Goal: Information Seeking & Learning: Learn about a topic

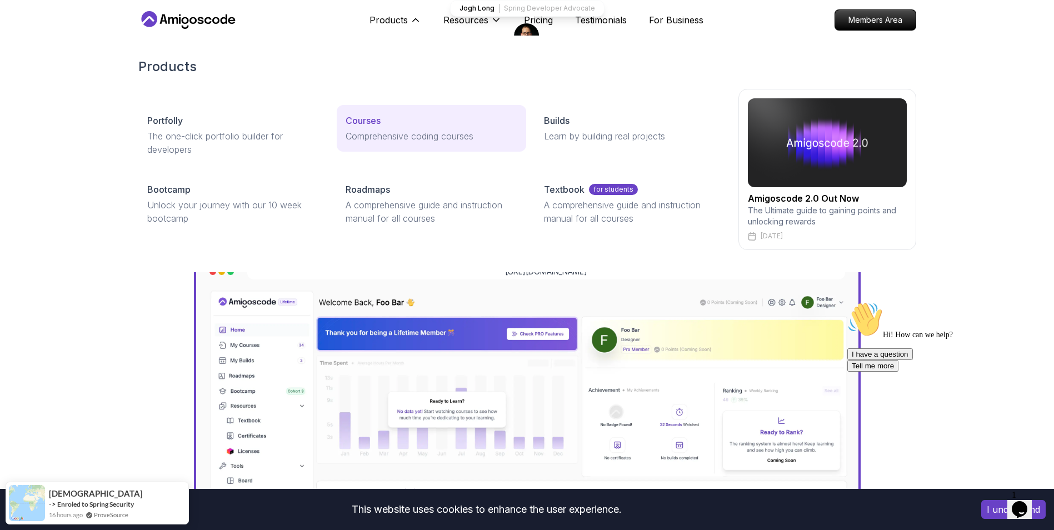
click at [383, 122] on div "Courses" at bounding box center [432, 120] width 172 height 13
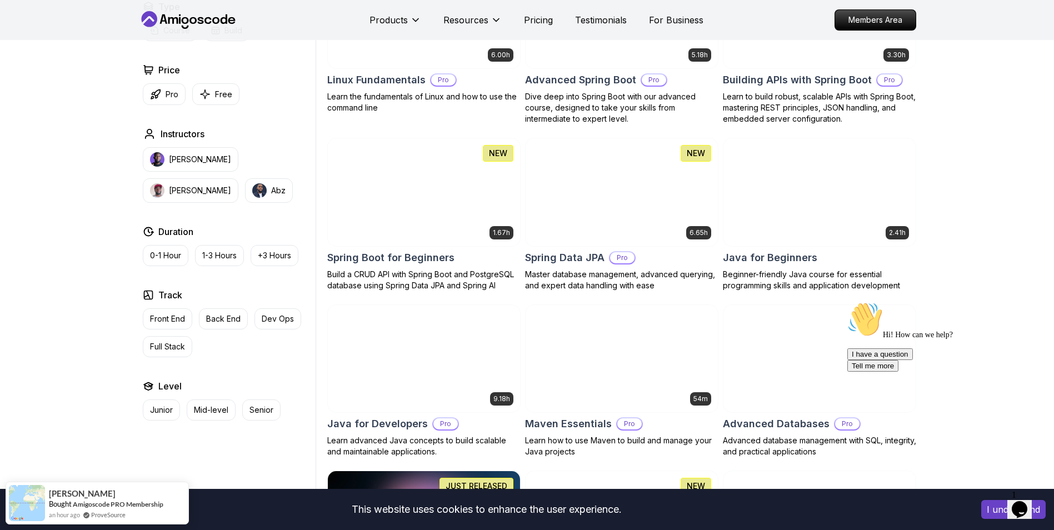
scroll to position [556, 0]
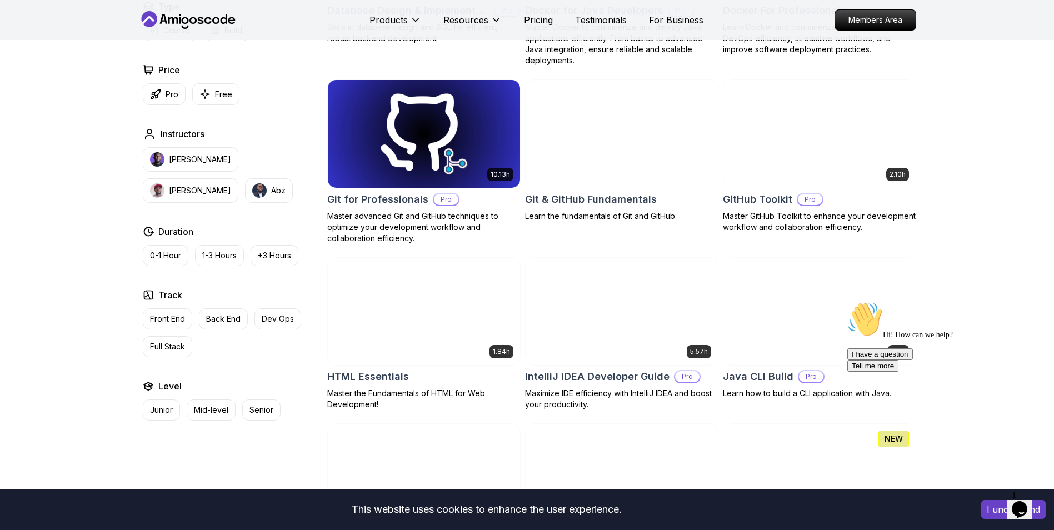
scroll to position [1167, 0]
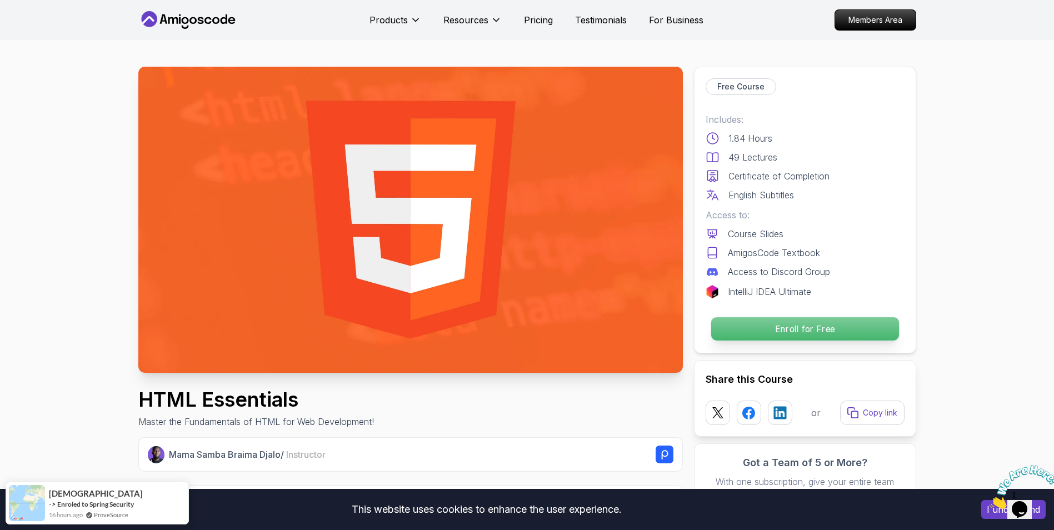
click at [813, 334] on p "Enroll for Free" at bounding box center [805, 328] width 188 height 23
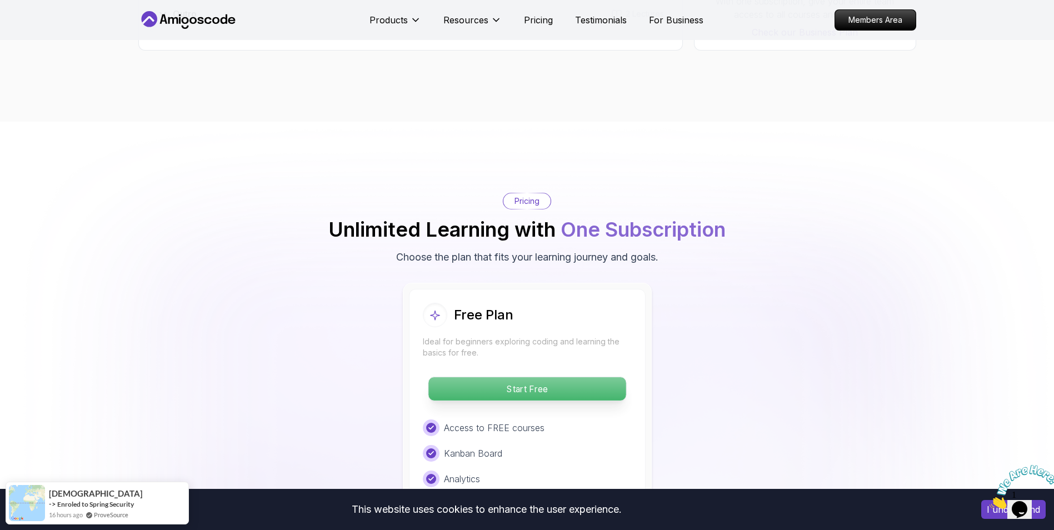
scroll to position [2170, 0]
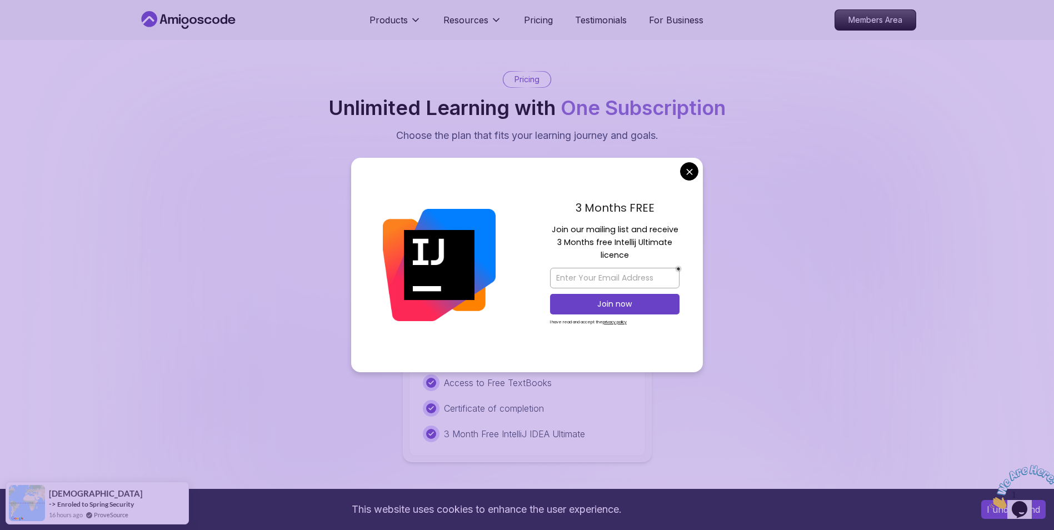
click at [492, 268] on img at bounding box center [439, 265] width 113 height 113
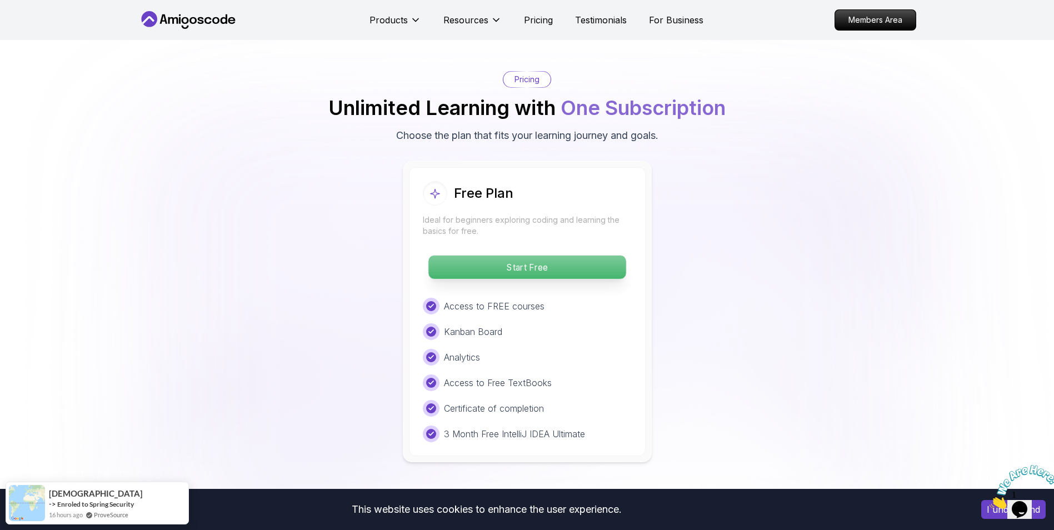
click at [562, 268] on p "Start Free" at bounding box center [526, 267] width 197 height 23
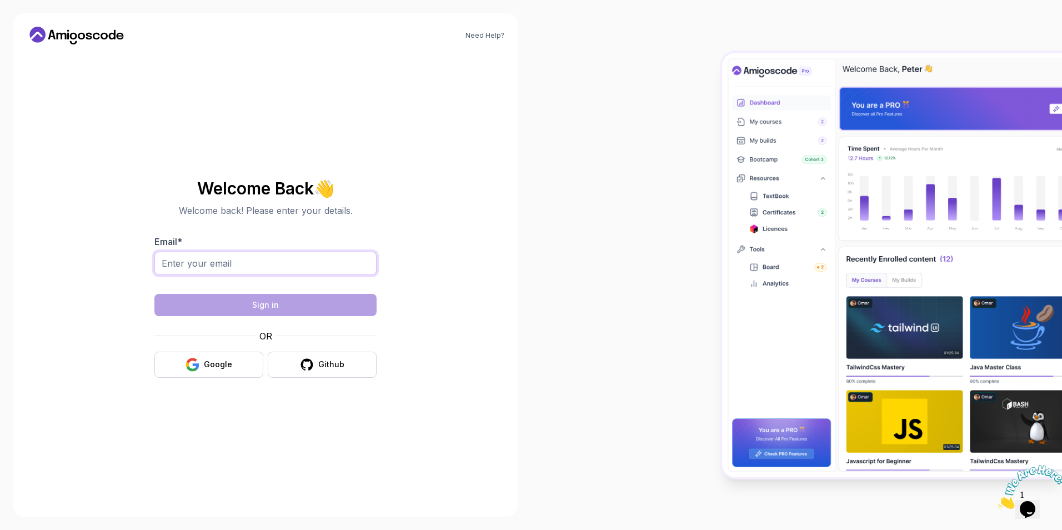
click at [277, 266] on input "Email *" at bounding box center [265, 263] width 222 height 23
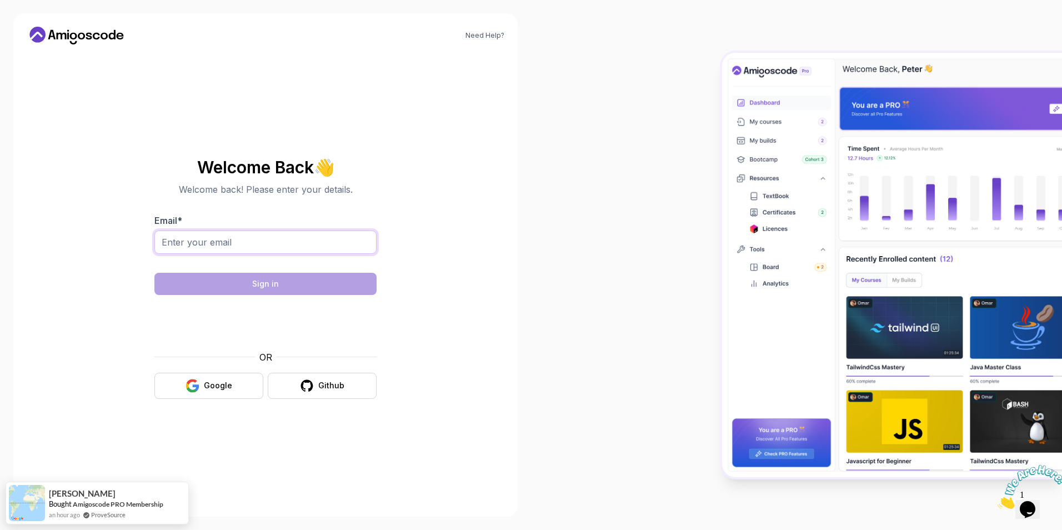
click at [240, 241] on input "Email *" at bounding box center [265, 242] width 222 height 23
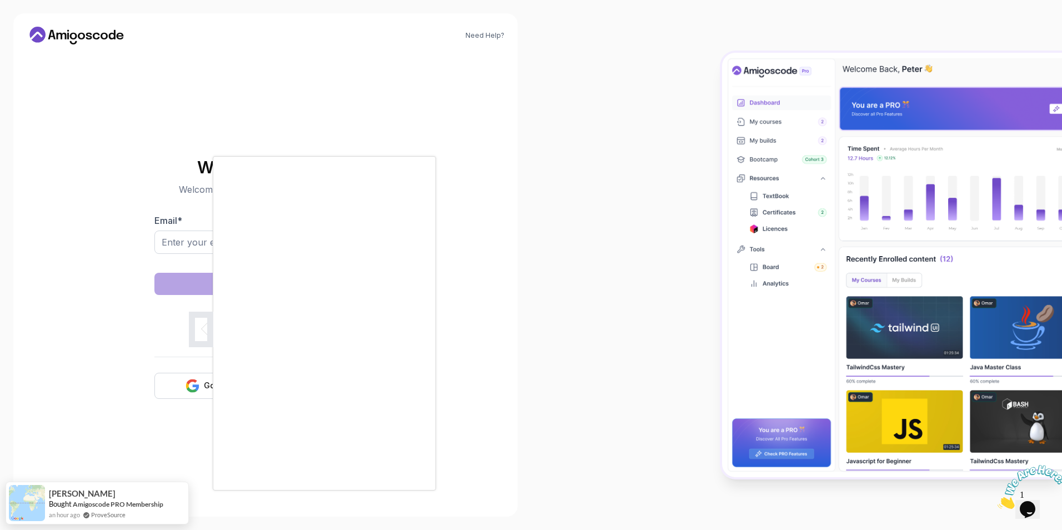
click at [176, 250] on div at bounding box center [531, 265] width 1062 height 530
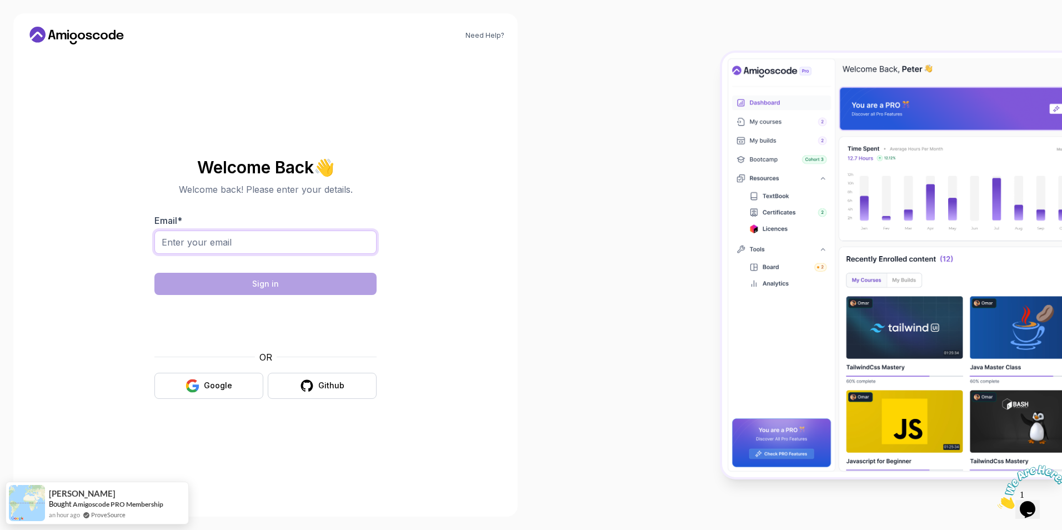
click at [239, 249] on input "Email *" at bounding box center [265, 242] width 222 height 23
type input "lucas.aranha@ufms.br"
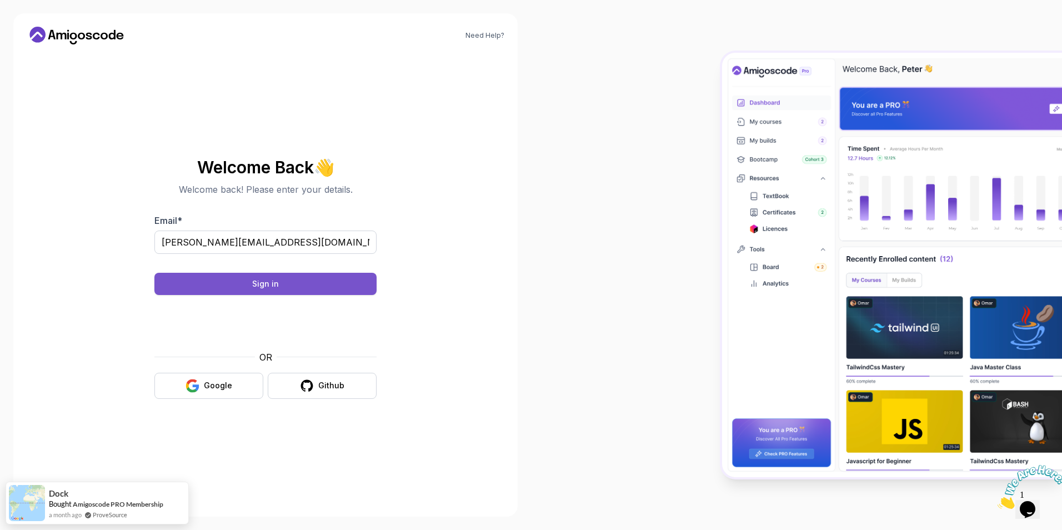
click at [292, 286] on button "Sign in" at bounding box center [265, 284] width 222 height 22
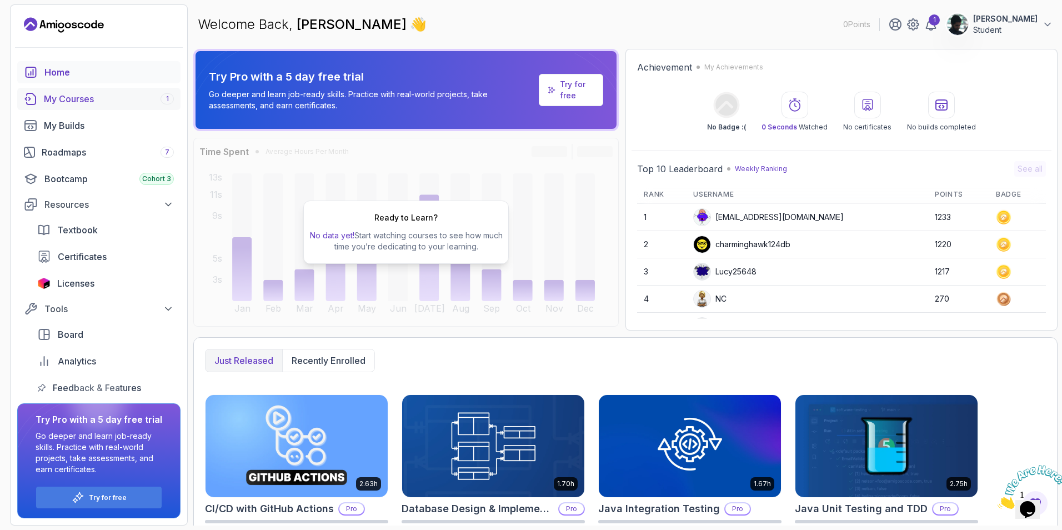
click at [98, 102] on div "My Courses 1" at bounding box center [109, 98] width 130 height 13
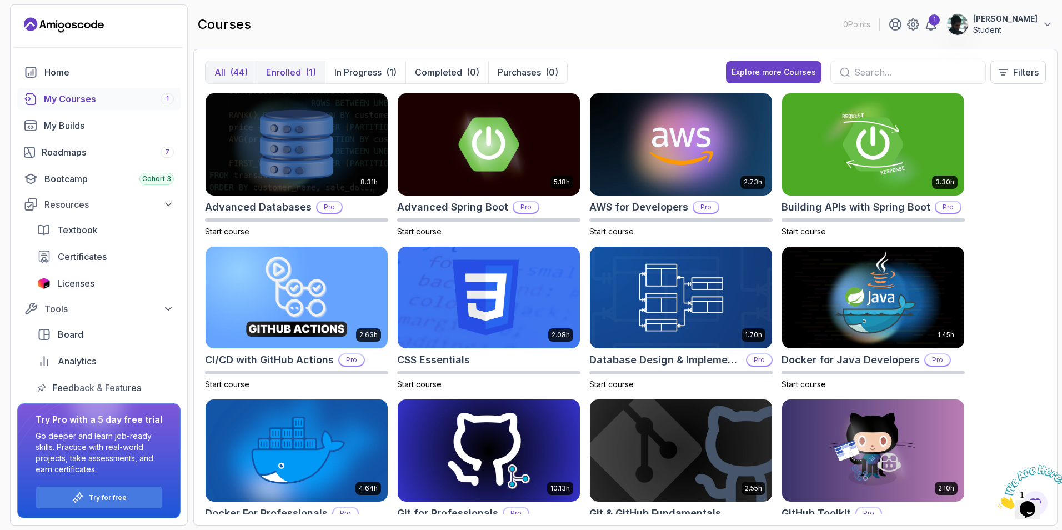
click at [293, 76] on p "Enrolled" at bounding box center [283, 72] width 35 height 13
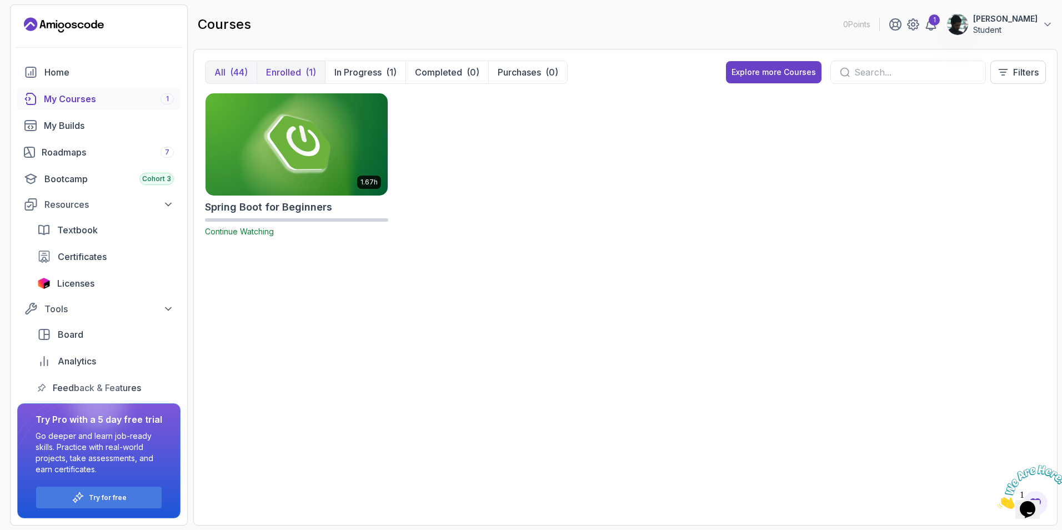
click at [243, 78] on div "(44)" at bounding box center [239, 72] width 18 height 13
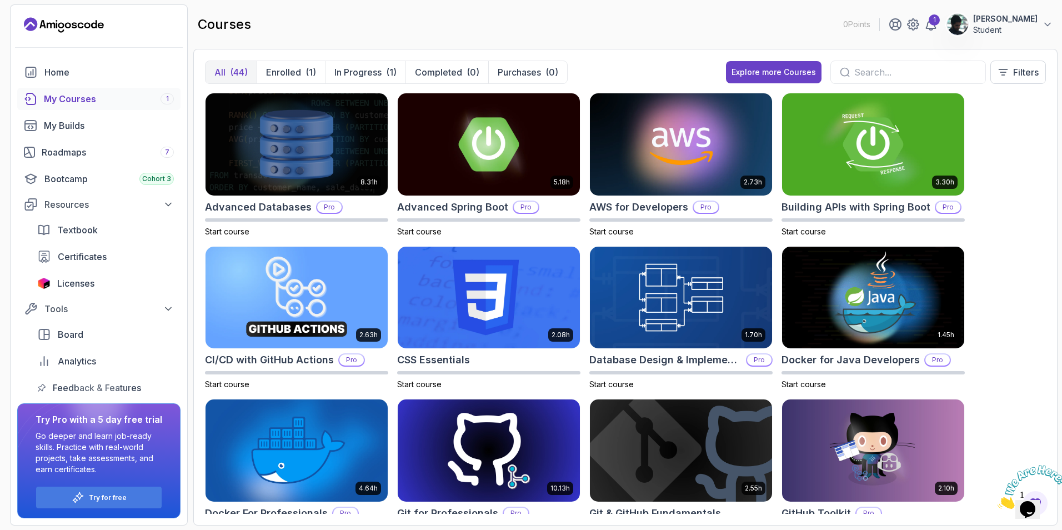
click at [862, 72] on input "text" at bounding box center [916, 72] width 122 height 13
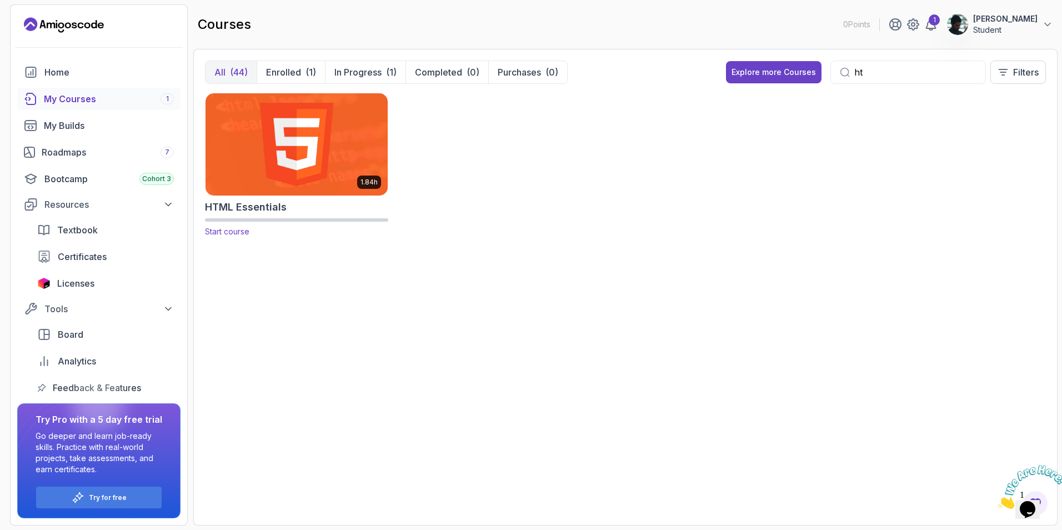
type input "ht"
click at [307, 121] on img at bounding box center [296, 144] width 191 height 107
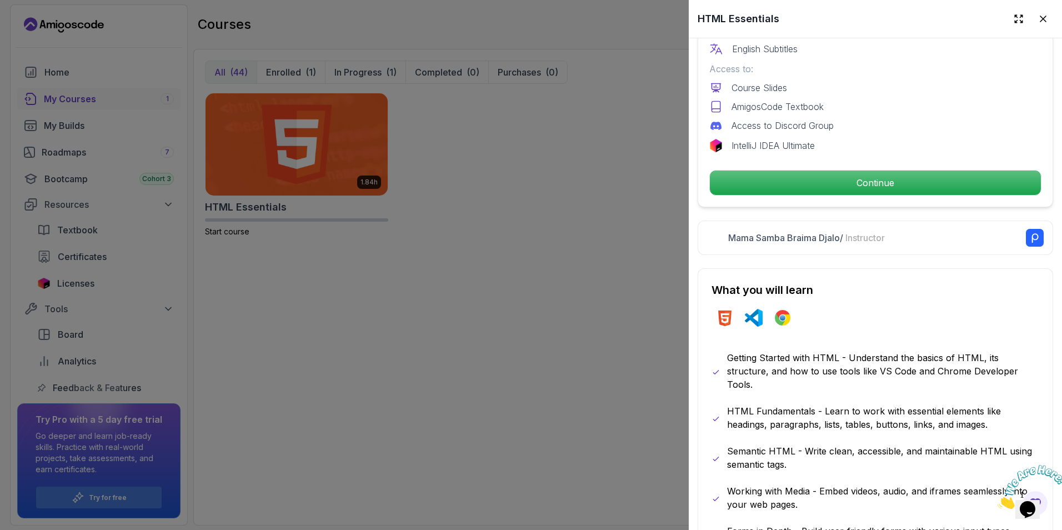
scroll to position [389, 0]
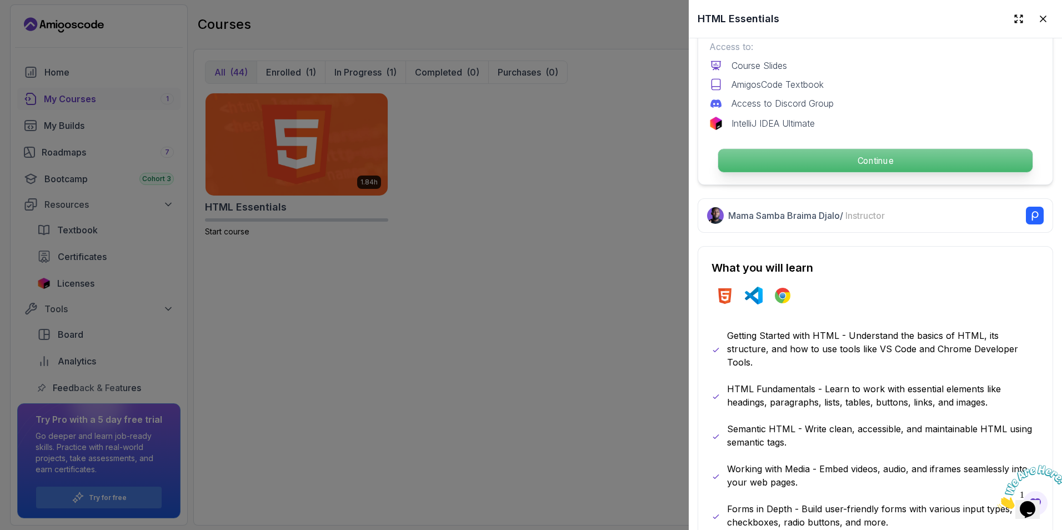
click at [808, 156] on p "Continue" at bounding box center [875, 160] width 315 height 23
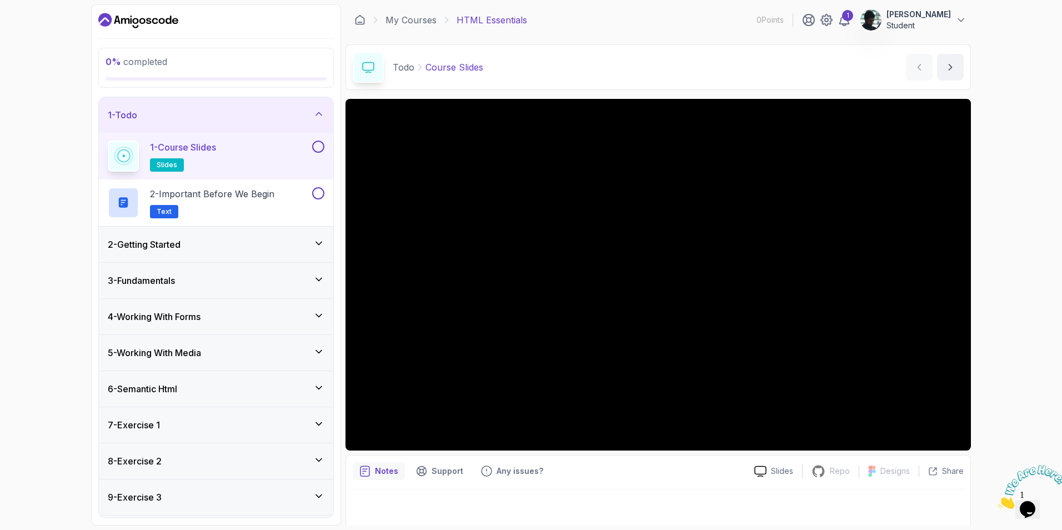
scroll to position [2, 0]
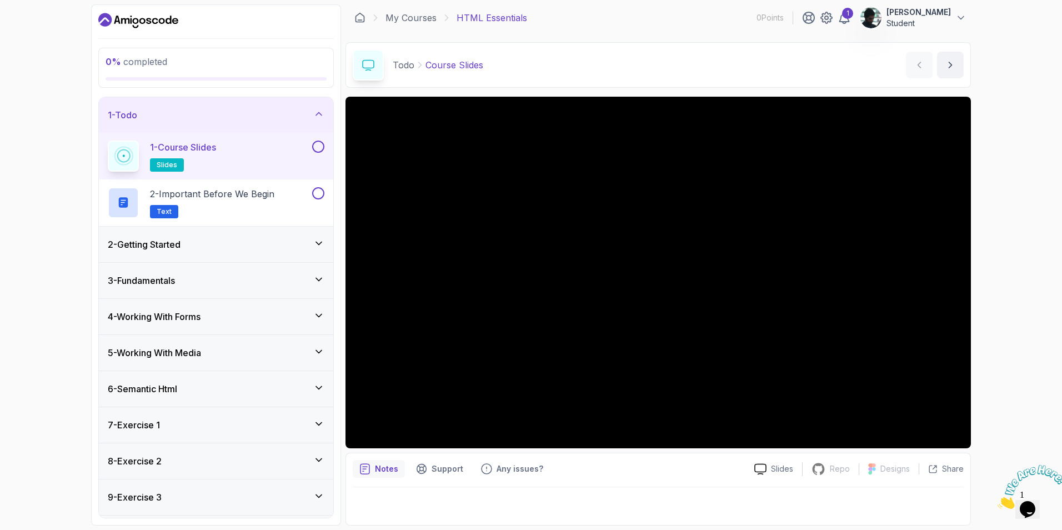
click at [241, 431] on div "7 - Exercise 1" at bounding box center [216, 425] width 234 height 36
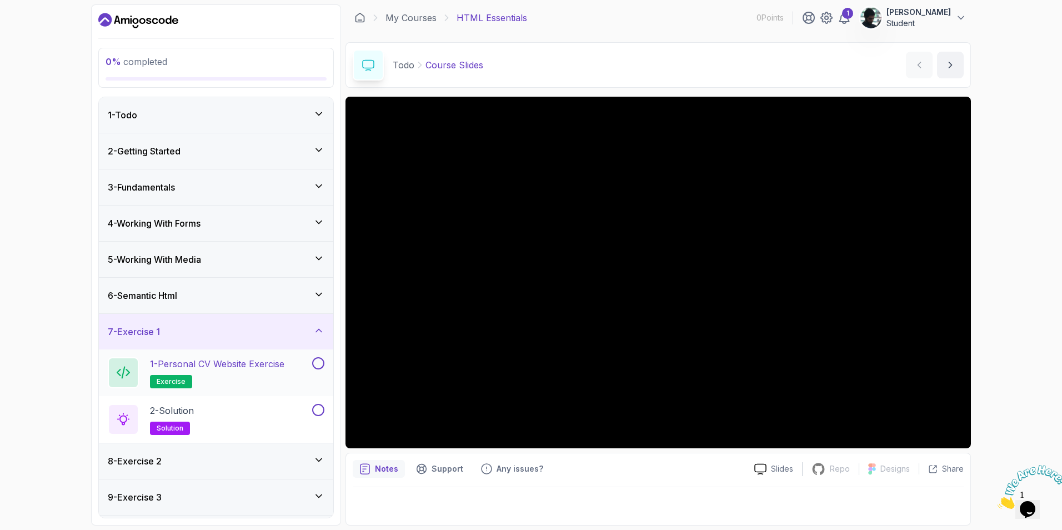
click at [218, 366] on p "1 - Personal CV Website Exercise" at bounding box center [217, 363] width 134 height 13
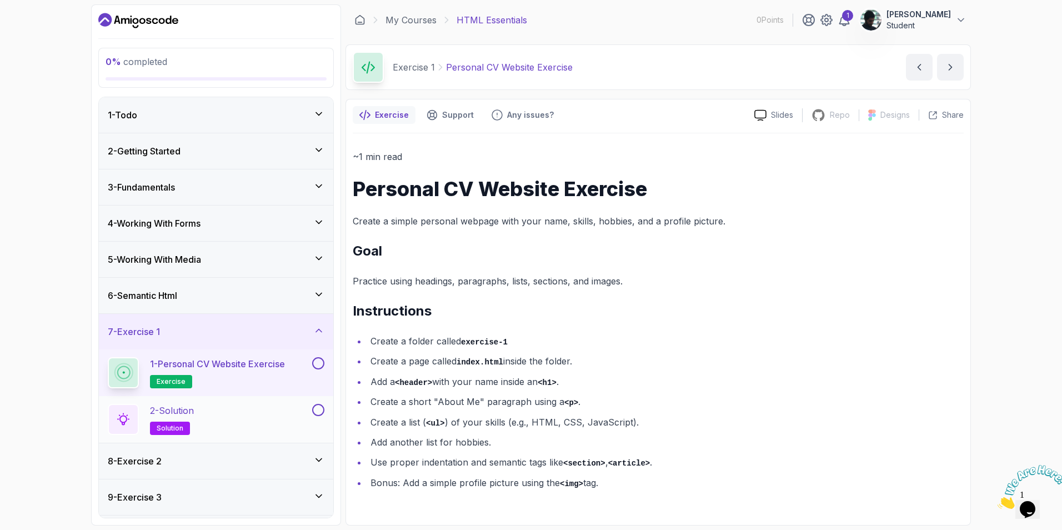
click at [223, 405] on div "2 - Solution solution" at bounding box center [209, 419] width 202 height 31
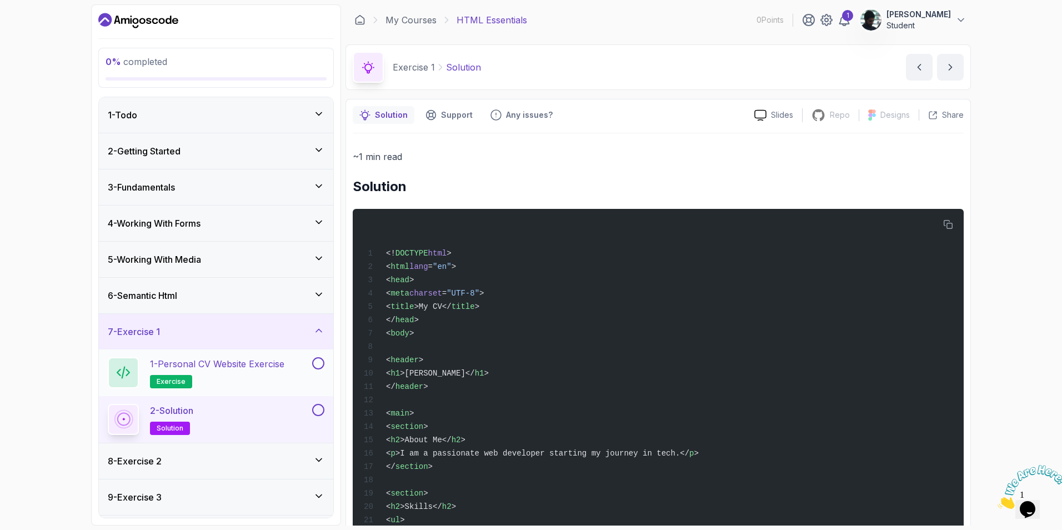
click at [228, 372] on h2 "1 - Personal CV Website Exercise exercise" at bounding box center [217, 372] width 134 height 31
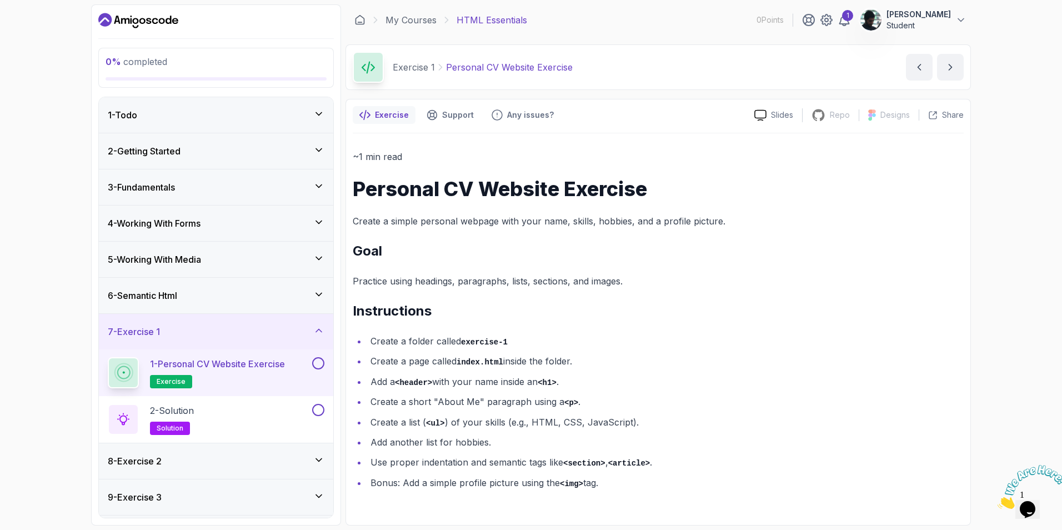
click at [196, 149] on div "2 - Getting Started" at bounding box center [216, 150] width 217 height 13
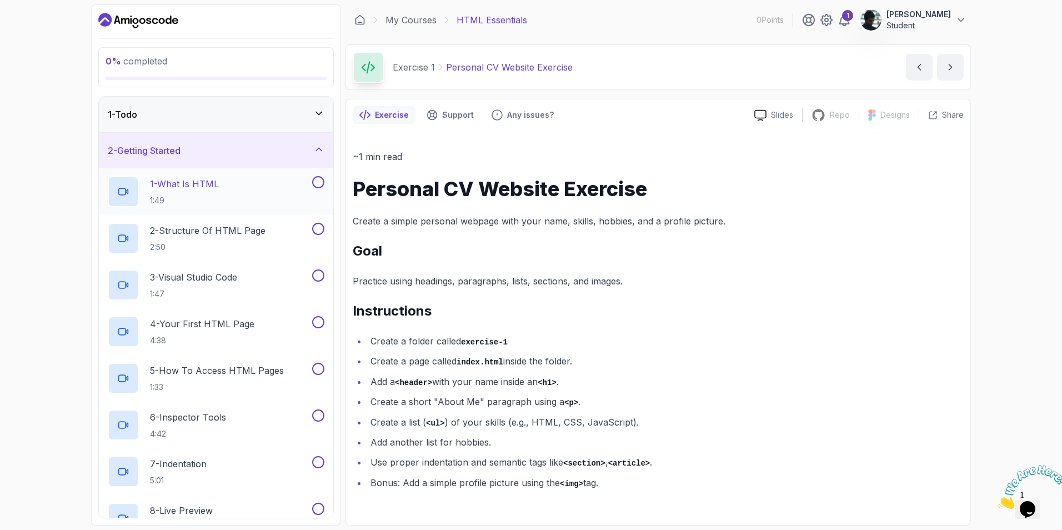
click at [323, 184] on button at bounding box center [318, 182] width 12 height 12
click at [306, 192] on div "1 - What Is HTML 1:49" at bounding box center [209, 191] width 202 height 31
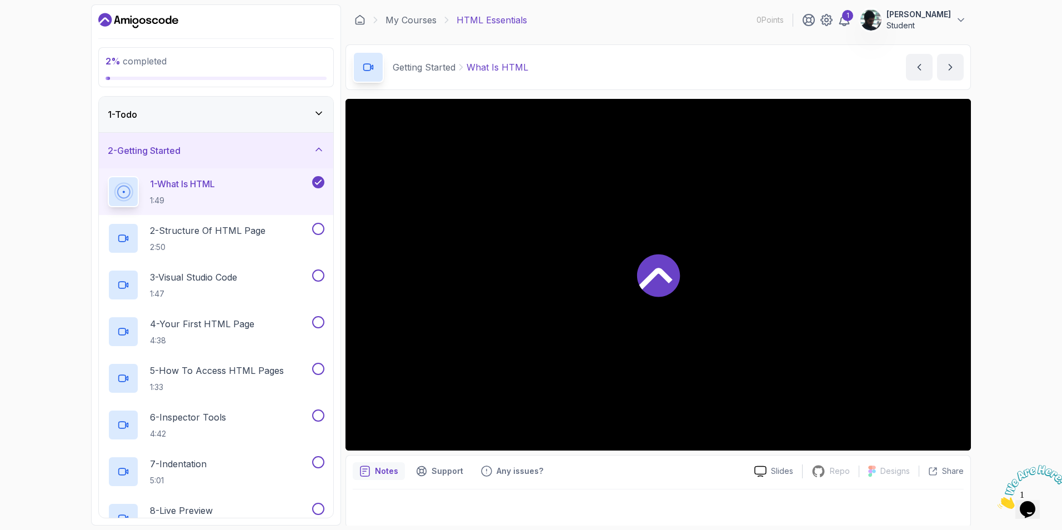
click at [656, 285] on icon at bounding box center [658, 275] width 43 height 43
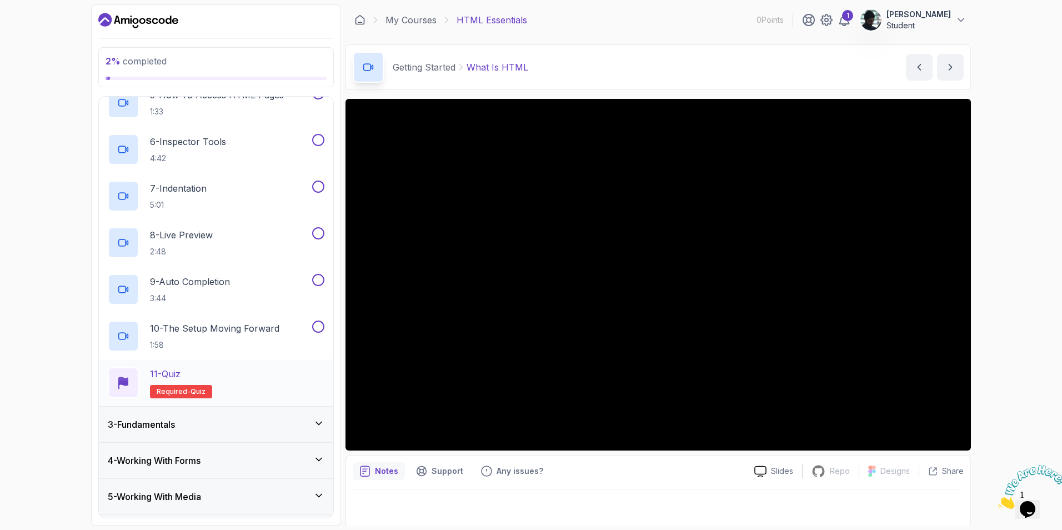
scroll to position [278, 0]
click at [253, 368] on div "11 - Quiz Required- quiz" at bounding box center [216, 380] width 217 height 31
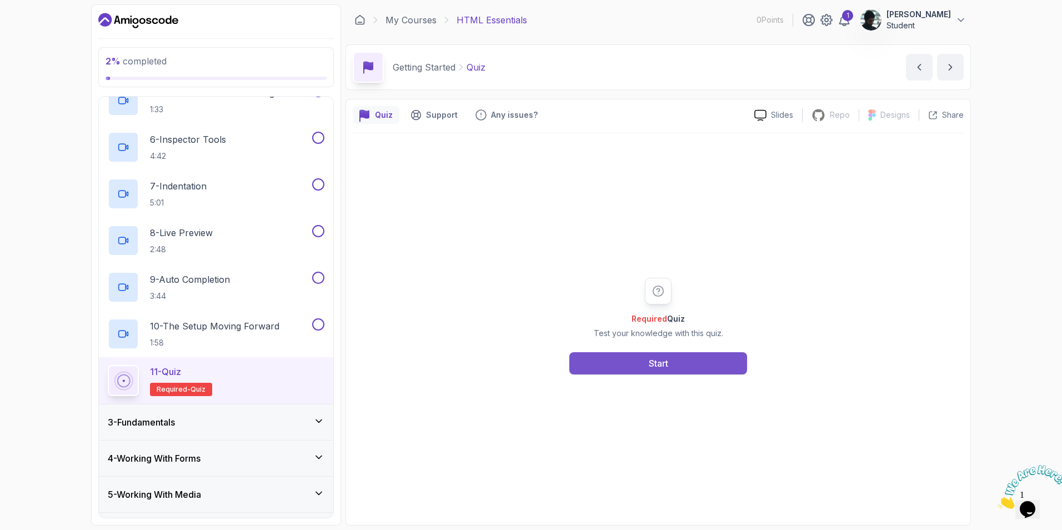
click at [654, 361] on div "Start" at bounding box center [658, 363] width 19 height 13
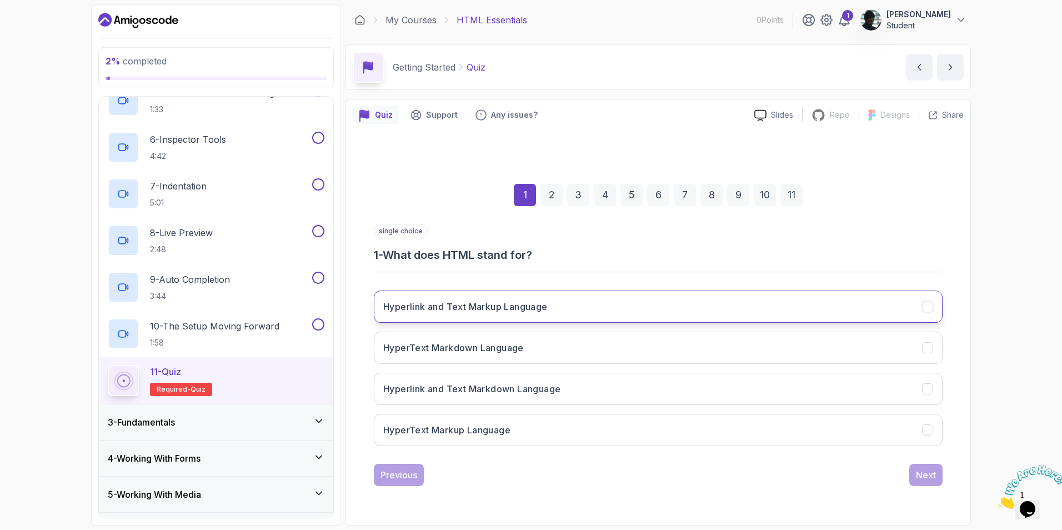
click at [507, 314] on button "Hyperlink and Text Markup Language" at bounding box center [658, 307] width 569 height 32
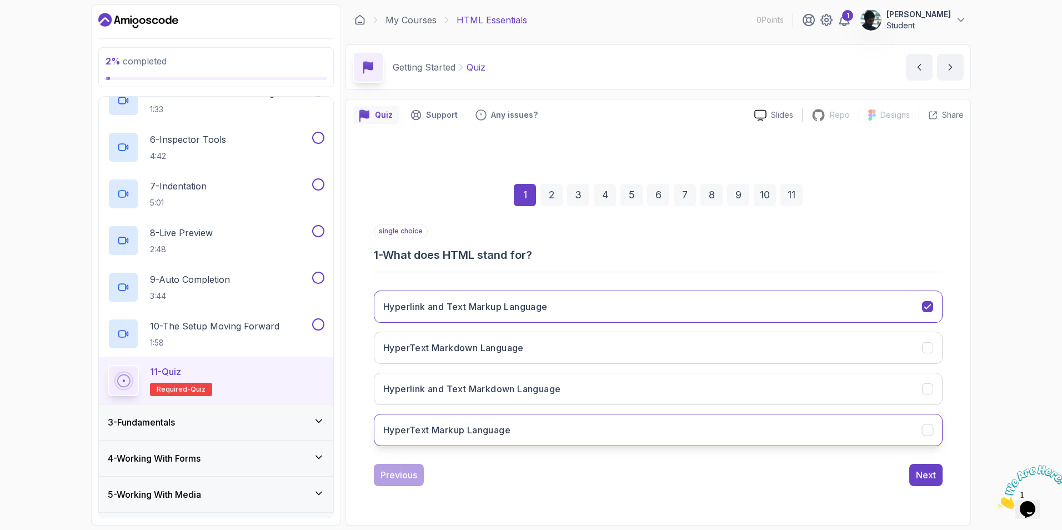
click at [485, 425] on h3 "HyperText Markup Language" at bounding box center [446, 429] width 127 height 13
click at [920, 485] on button "Next" at bounding box center [926, 475] width 33 height 22
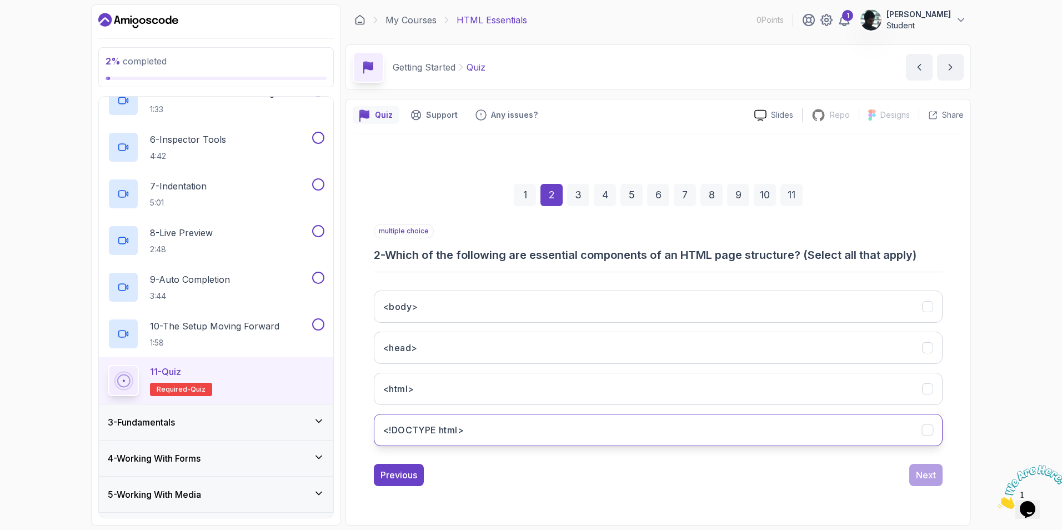
click at [505, 426] on button "<!DOCTYPE html>" at bounding box center [658, 430] width 569 height 32
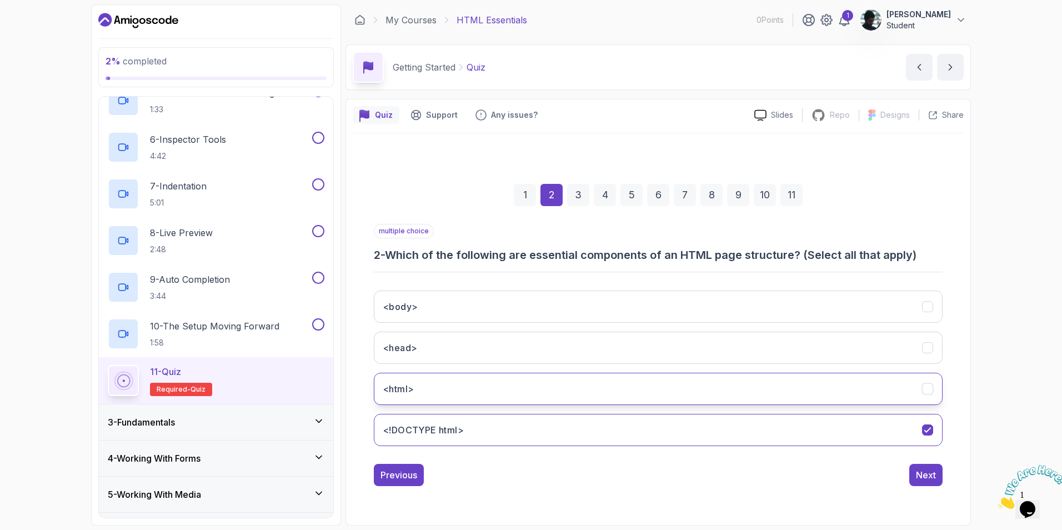
click at [506, 393] on button "<html>" at bounding box center [658, 389] width 569 height 32
click at [502, 341] on button "<head>" at bounding box center [658, 348] width 569 height 32
click at [511, 303] on button "<body>" at bounding box center [658, 307] width 569 height 32
click at [929, 475] on div "Next" at bounding box center [926, 474] width 20 height 13
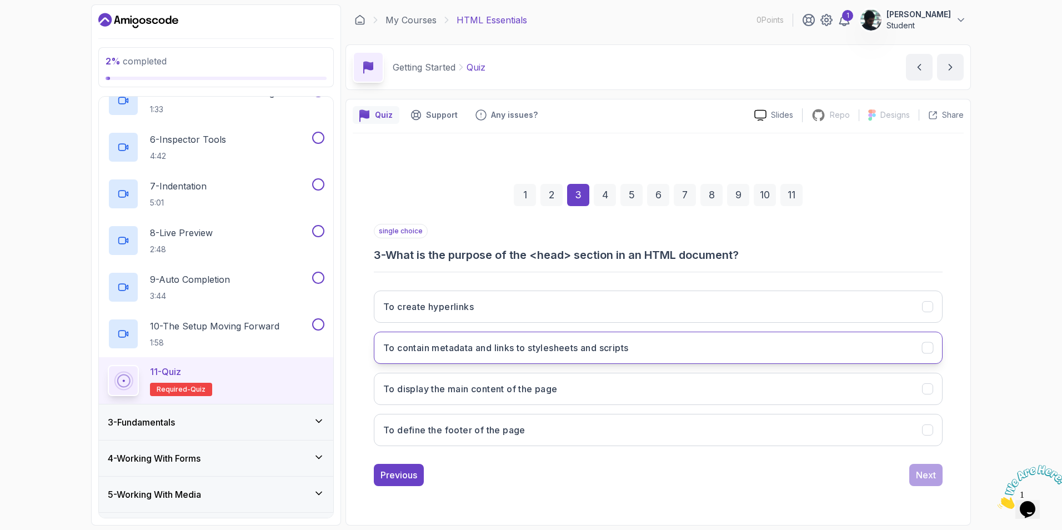
click at [611, 356] on button "To contain metadata and links to stylesheets and scripts" at bounding box center [658, 348] width 569 height 32
click at [933, 481] on div "Next" at bounding box center [926, 474] width 20 height 13
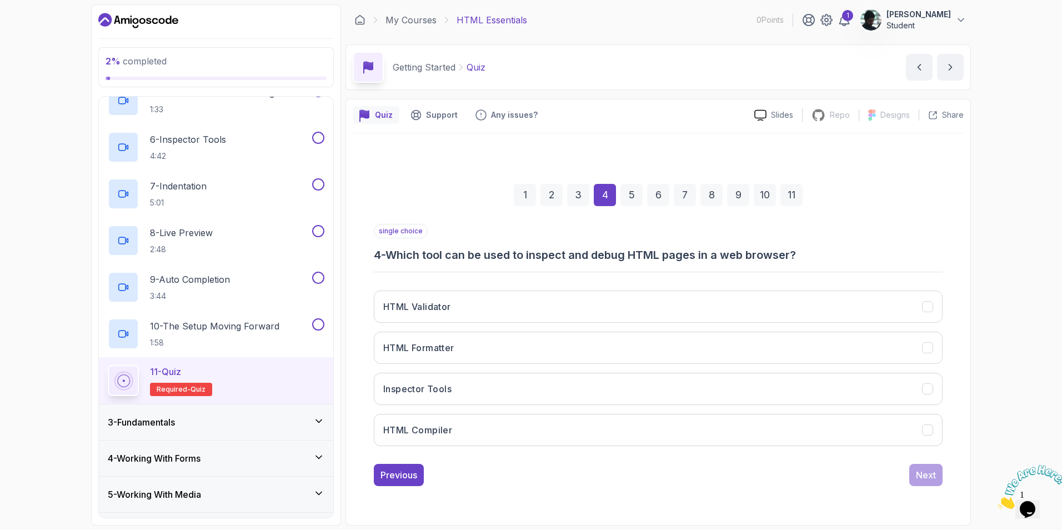
click at [467, 254] on h3 "4 - Which tool can be used to inspect and debug HTML pages in a web browser?" at bounding box center [658, 255] width 569 height 16
click at [468, 254] on h3 "4 - Which tool can be used to inspect and debug HTML pages in a web browser?" at bounding box center [658, 255] width 569 height 16
drag, startPoint x: 468, startPoint y: 254, endPoint x: 508, endPoint y: 258, distance: 40.2
click at [504, 257] on h3 "4 - Which tool can be used to inspect and debug HTML pages in a web browser?" at bounding box center [658, 255] width 569 height 16
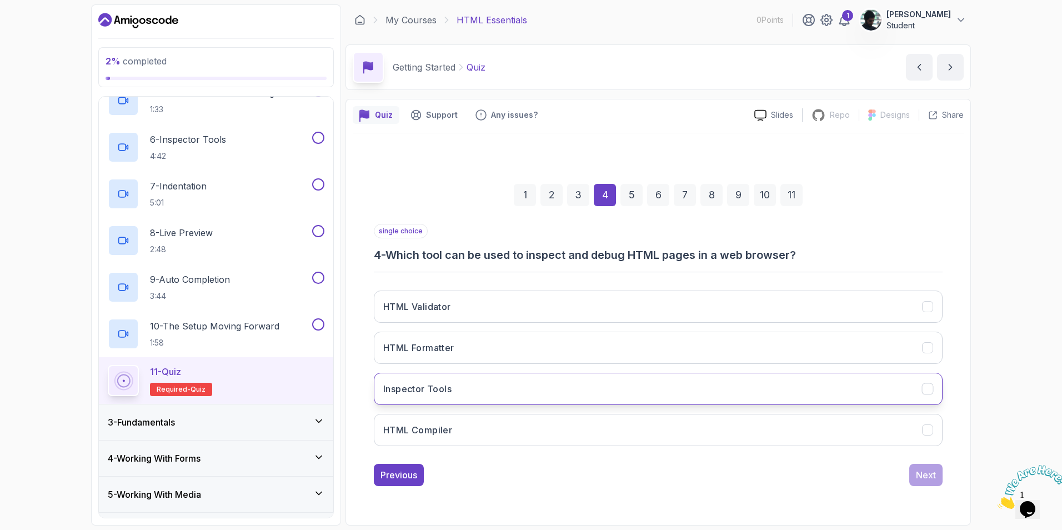
click at [547, 387] on button "Inspector Tools" at bounding box center [658, 389] width 569 height 32
click at [917, 482] on button "Next" at bounding box center [926, 475] width 33 height 22
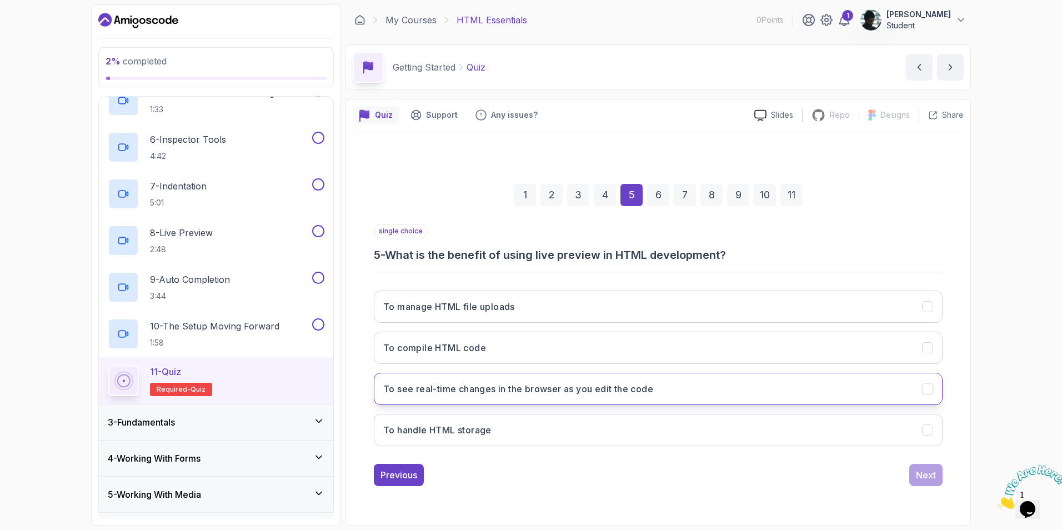
click at [532, 394] on h3 "To see real-time changes in the browser as you edit the code" at bounding box center [518, 388] width 270 height 13
click at [934, 478] on div "Next" at bounding box center [926, 474] width 20 height 13
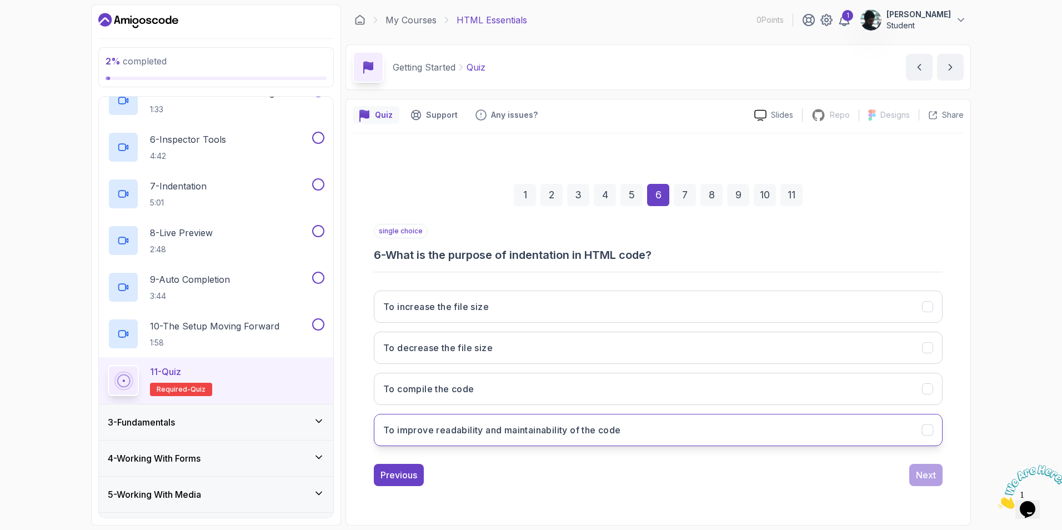
click at [590, 437] on button "To improve readability and maintainability of the code" at bounding box center [658, 430] width 569 height 32
click at [927, 479] on div "Next" at bounding box center [926, 474] width 20 height 13
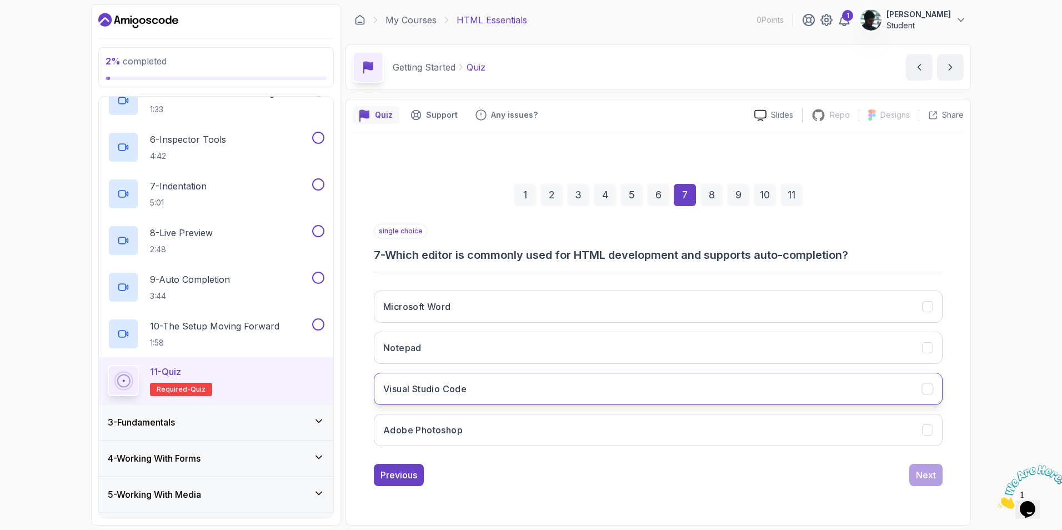
click at [596, 387] on button "Visual Studio Code" at bounding box center [658, 389] width 569 height 32
click at [925, 477] on div "Next" at bounding box center [926, 474] width 20 height 13
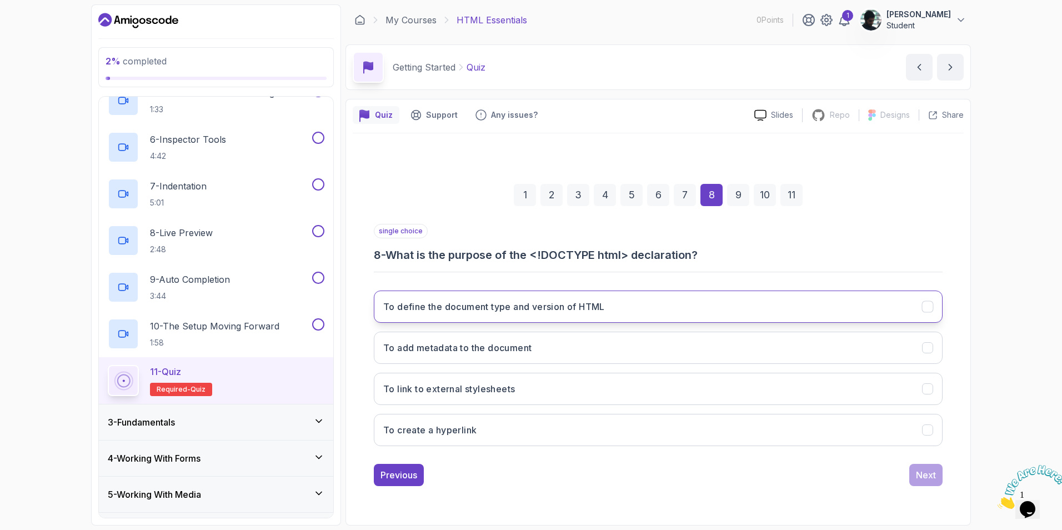
click at [611, 303] on button "To define the document type and version of HTML" at bounding box center [658, 307] width 569 height 32
click at [921, 473] on div "Next" at bounding box center [926, 474] width 20 height 13
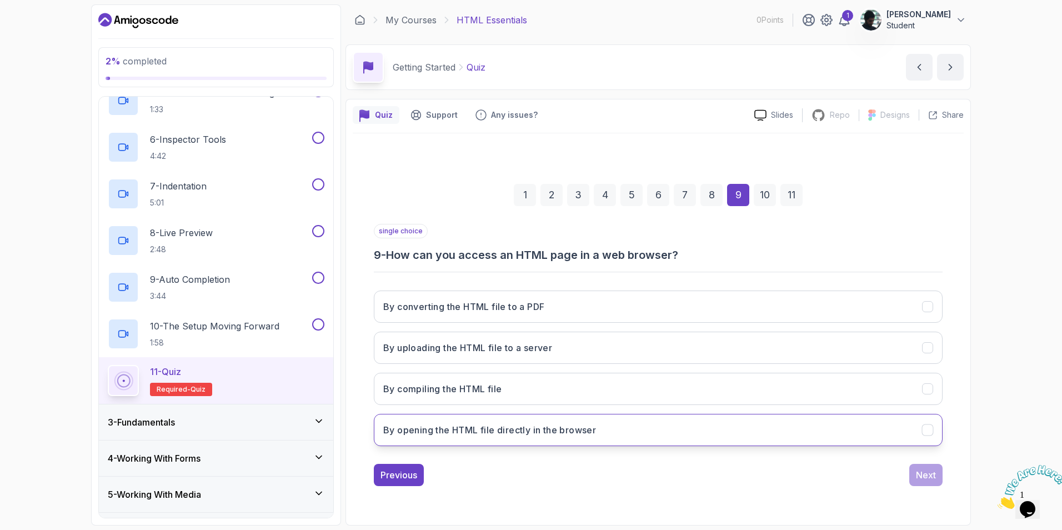
click at [600, 426] on button "By opening the HTML file directly in the browser" at bounding box center [658, 430] width 569 height 32
click at [932, 477] on div "Next" at bounding box center [926, 474] width 20 height 13
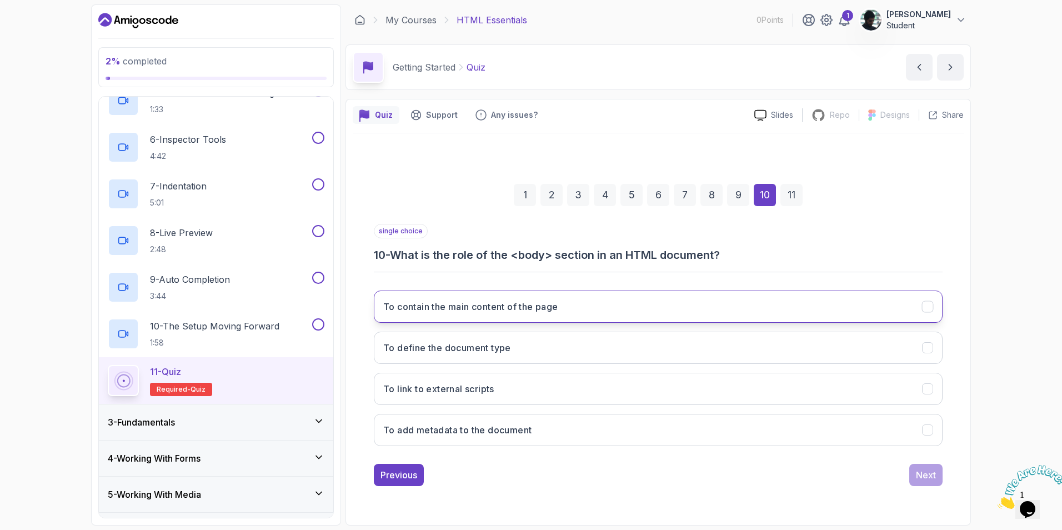
click at [550, 318] on button "To contain the main content of the page" at bounding box center [658, 307] width 569 height 32
click at [929, 476] on div "Next" at bounding box center [926, 474] width 20 height 13
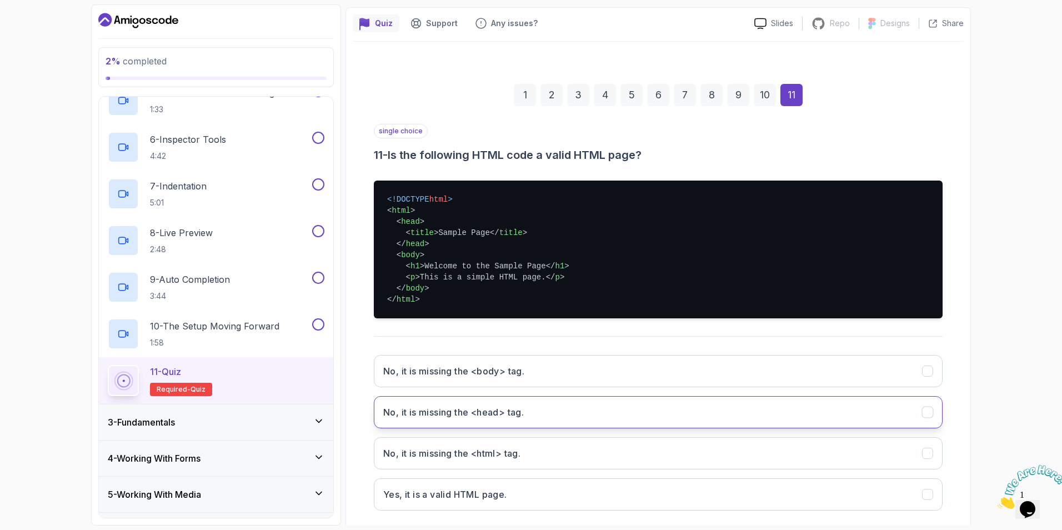
scroll to position [111, 0]
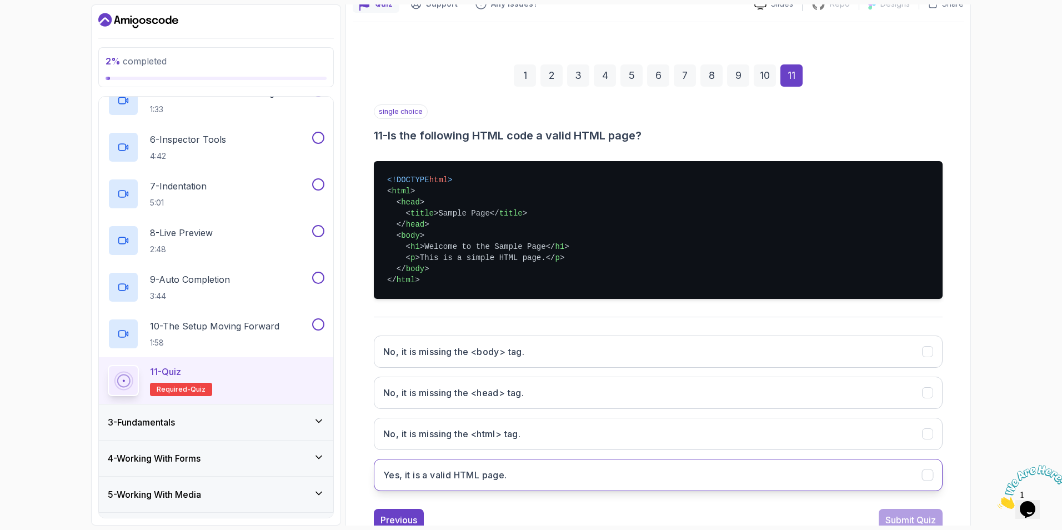
click at [521, 474] on button "Yes, it is a valid HTML page." at bounding box center [658, 475] width 569 height 32
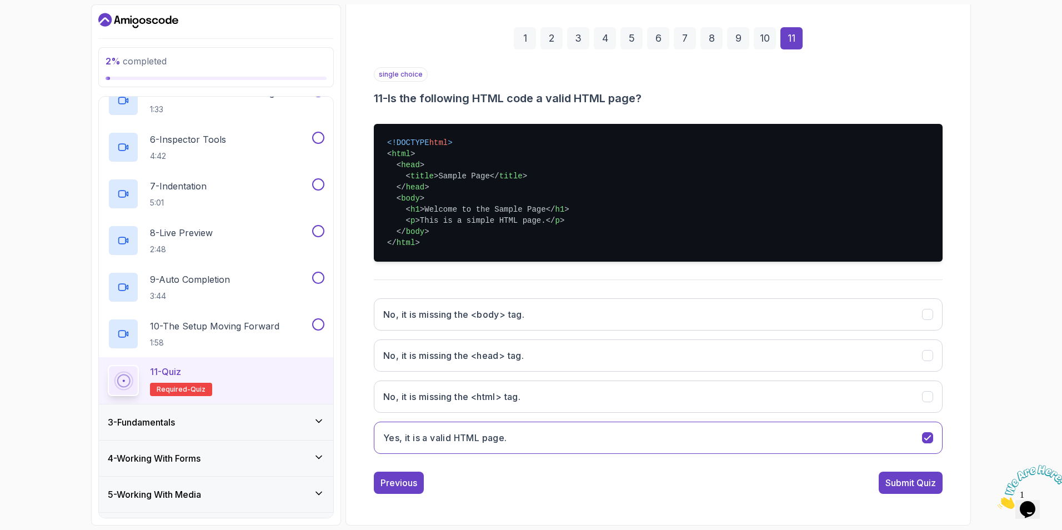
click at [914, 468] on div "single choice 11 - Is the following HTML code a valid HTML page? <!DOCTYPE html…" at bounding box center [658, 280] width 569 height 427
click at [913, 480] on div "Submit Quiz" at bounding box center [911, 482] width 51 height 13
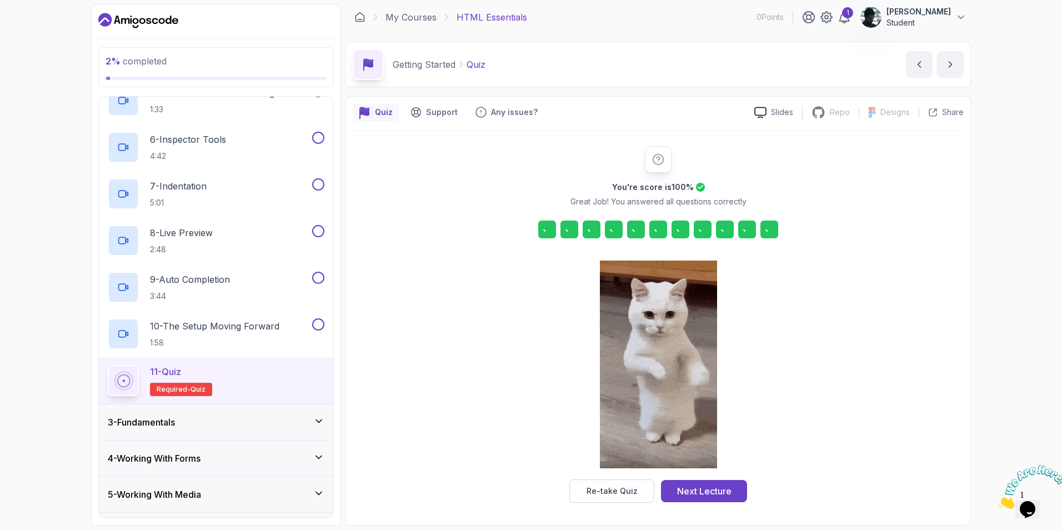
scroll to position [3, 0]
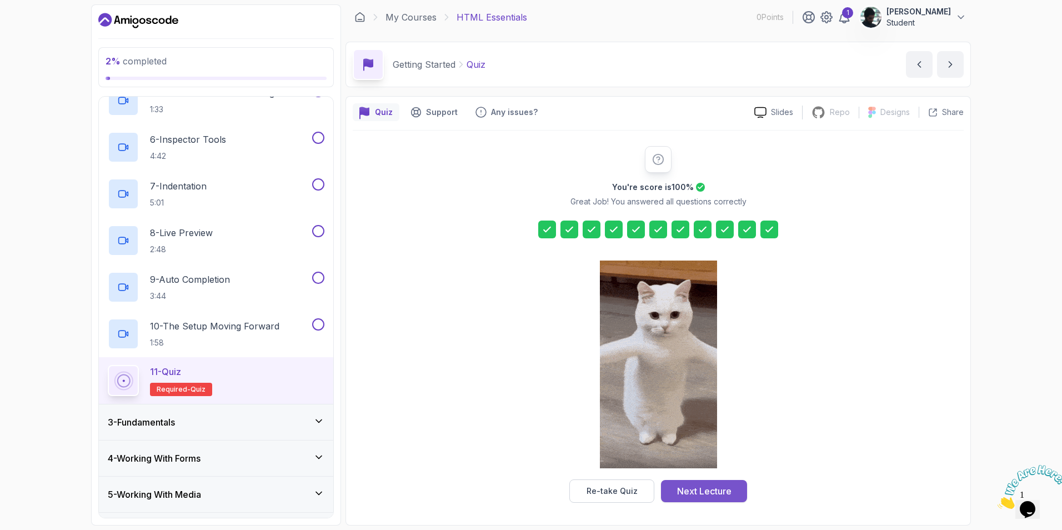
click at [706, 481] on button "Next Lecture" at bounding box center [704, 491] width 86 height 22
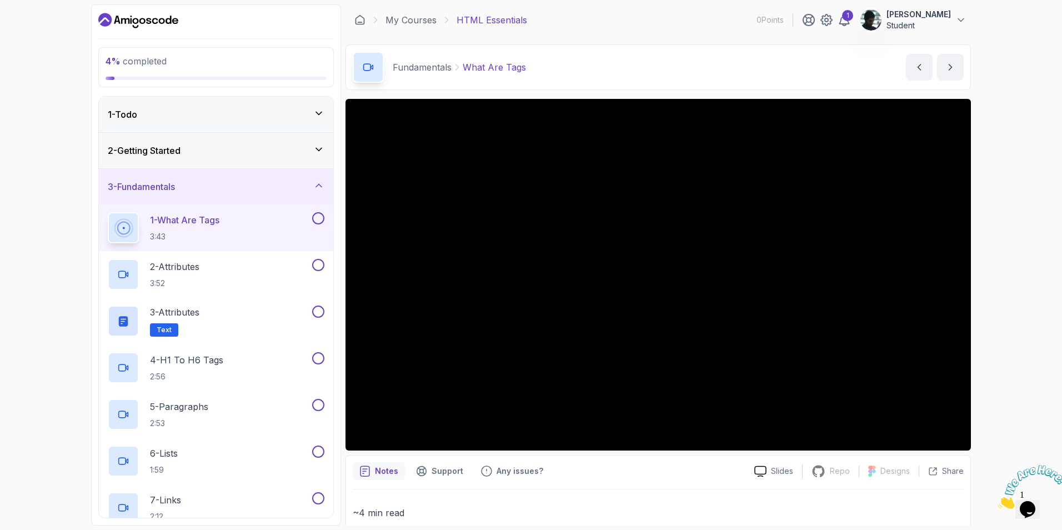
click at [267, 185] on div "3 - Fundamentals" at bounding box center [216, 186] width 217 height 13
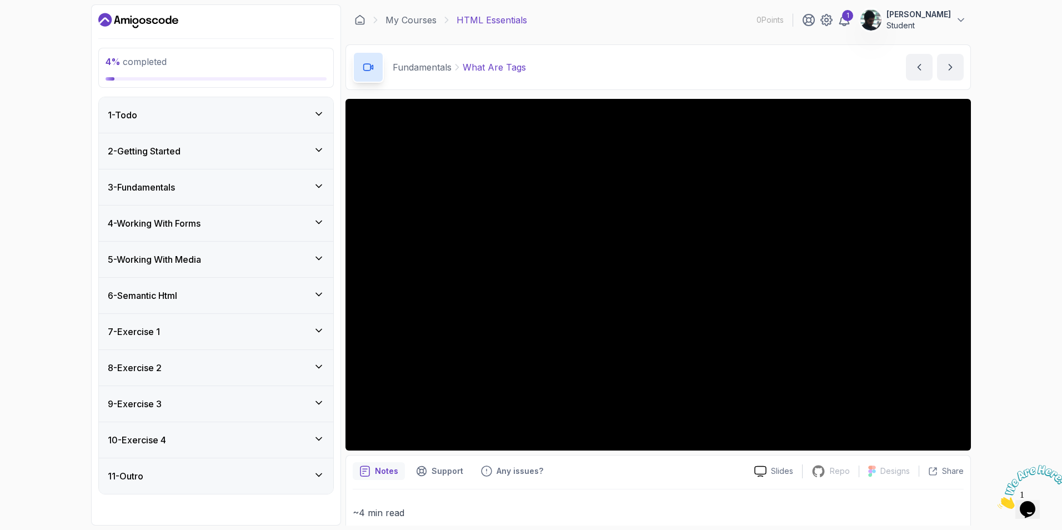
click at [151, 25] on icon "Dashboard" at bounding box center [138, 21] width 80 height 18
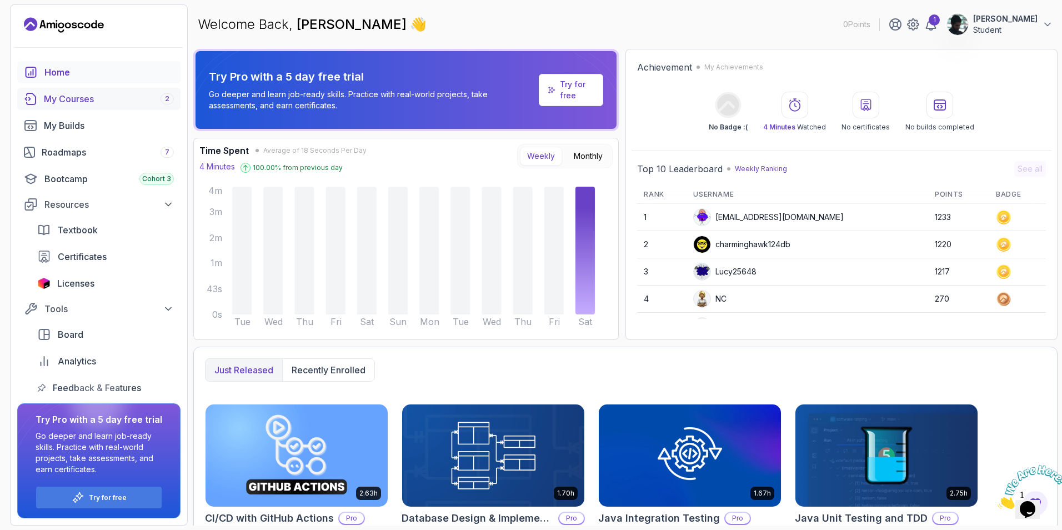
click at [119, 99] on div "My Courses 2" at bounding box center [109, 98] width 130 height 13
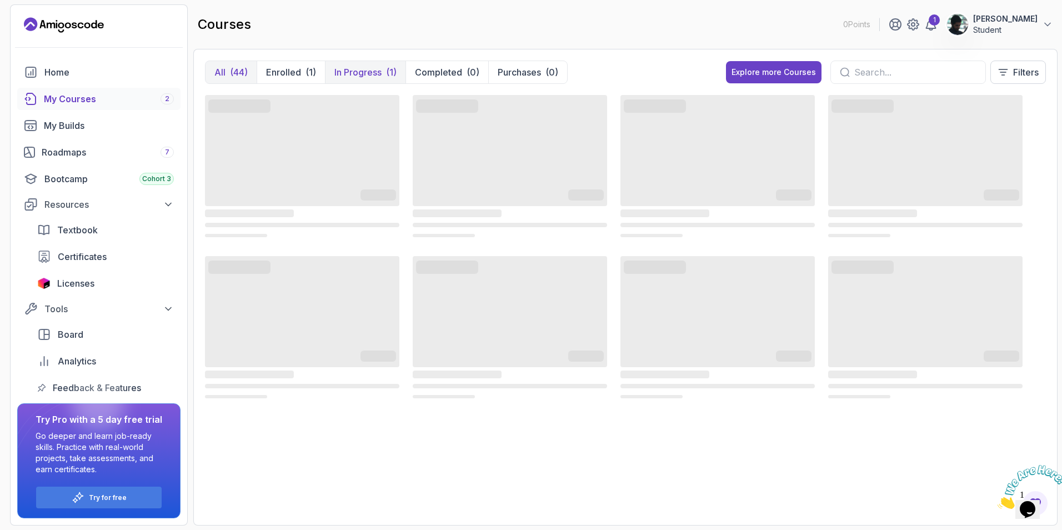
click at [346, 74] on p "In Progress" at bounding box center [358, 72] width 47 height 13
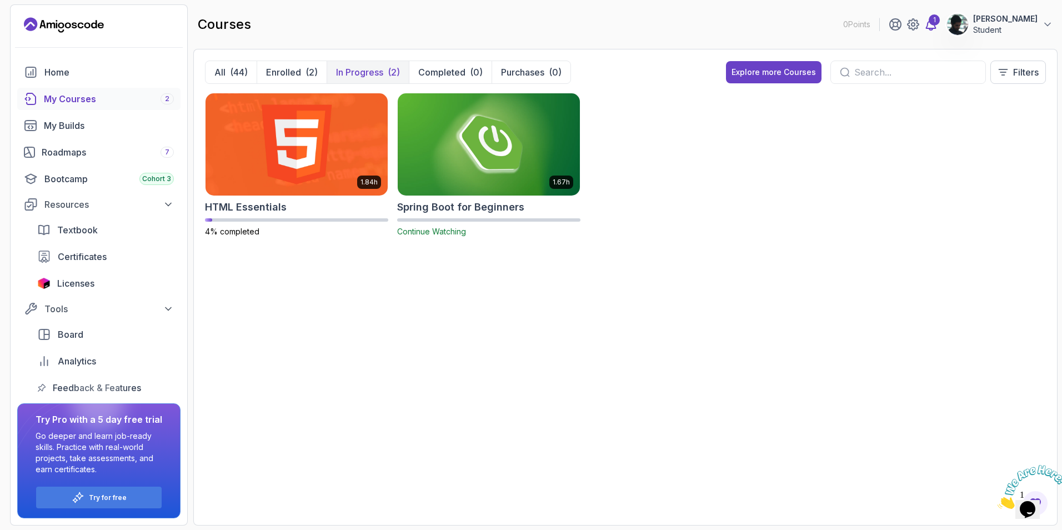
click at [940, 24] on div "1" at bounding box center [934, 19] width 11 height 11
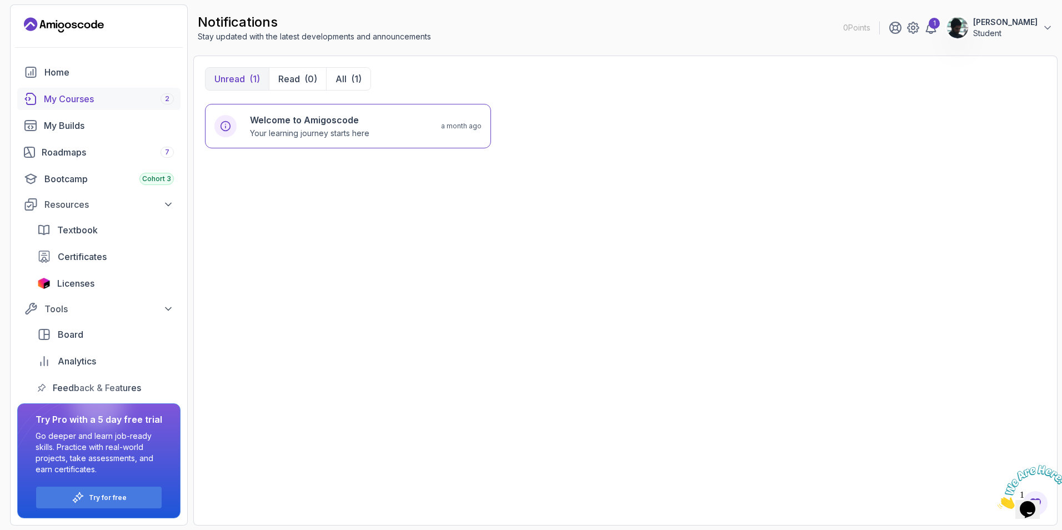
click at [124, 95] on div "My Courses 2" at bounding box center [109, 98] width 130 height 13
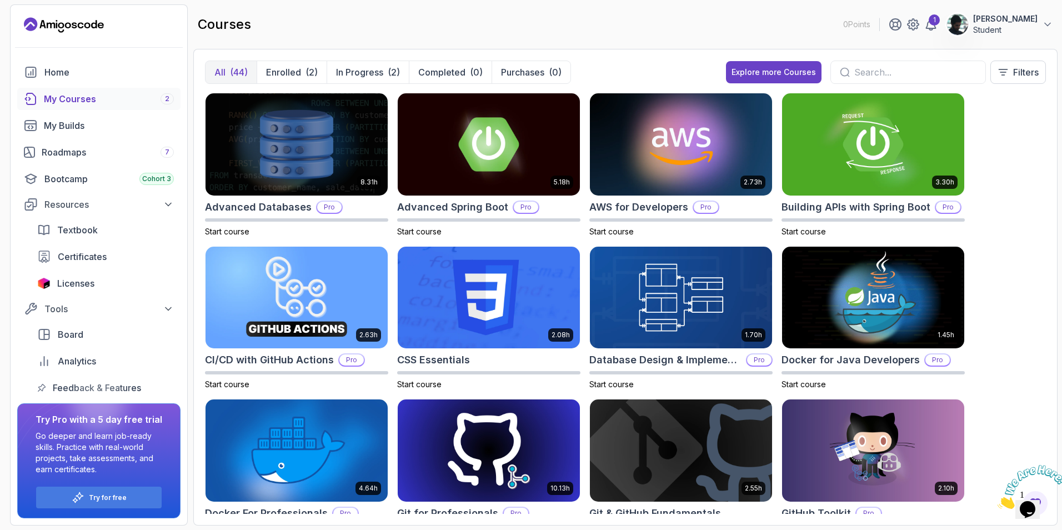
click at [652, 449] on img at bounding box center [681, 450] width 191 height 107
